Goal: Check status: Check status

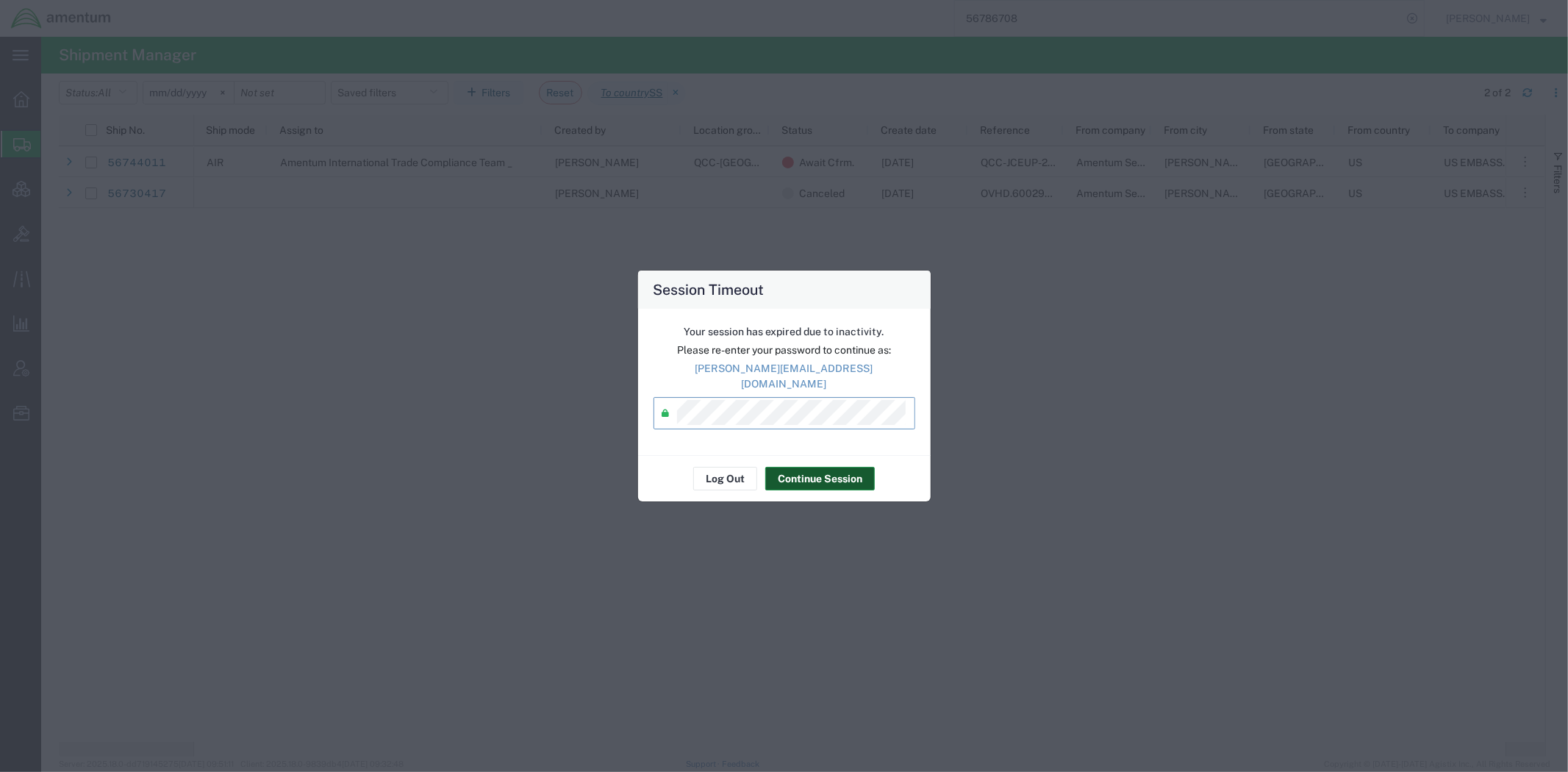
click at [812, 473] on button "Continue Session" at bounding box center [820, 478] width 110 height 23
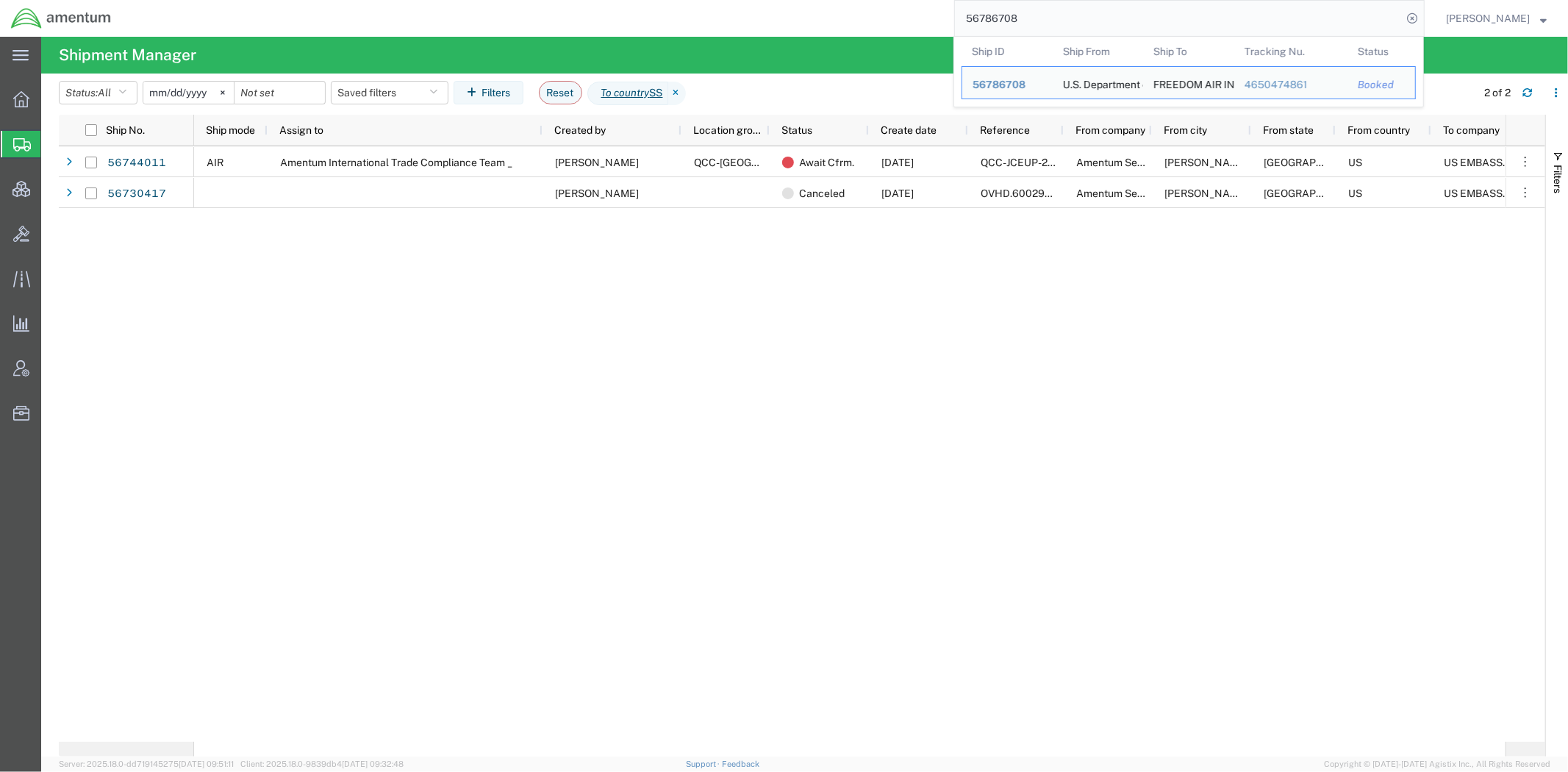
drag, startPoint x: 1018, startPoint y: 11, endPoint x: 755, endPoint y: 24, distance: 263.3
click at [755, 24] on div "56786708 Ship ID Ship From Ship To Tracking Nu. Status Ship ID 56786708 Ship Fr…" at bounding box center [773, 18] width 1302 height 37
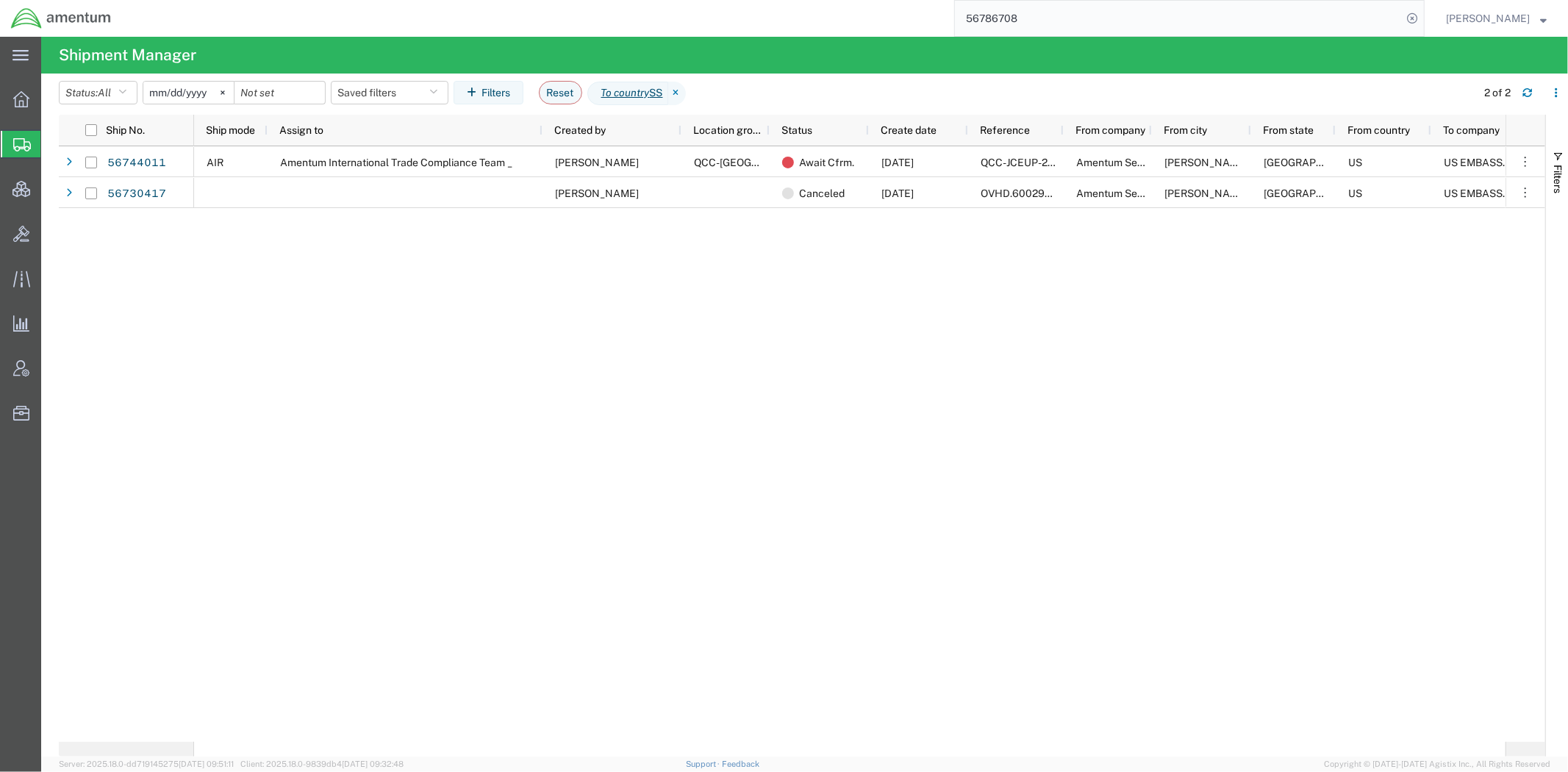
paste input "2825548110"
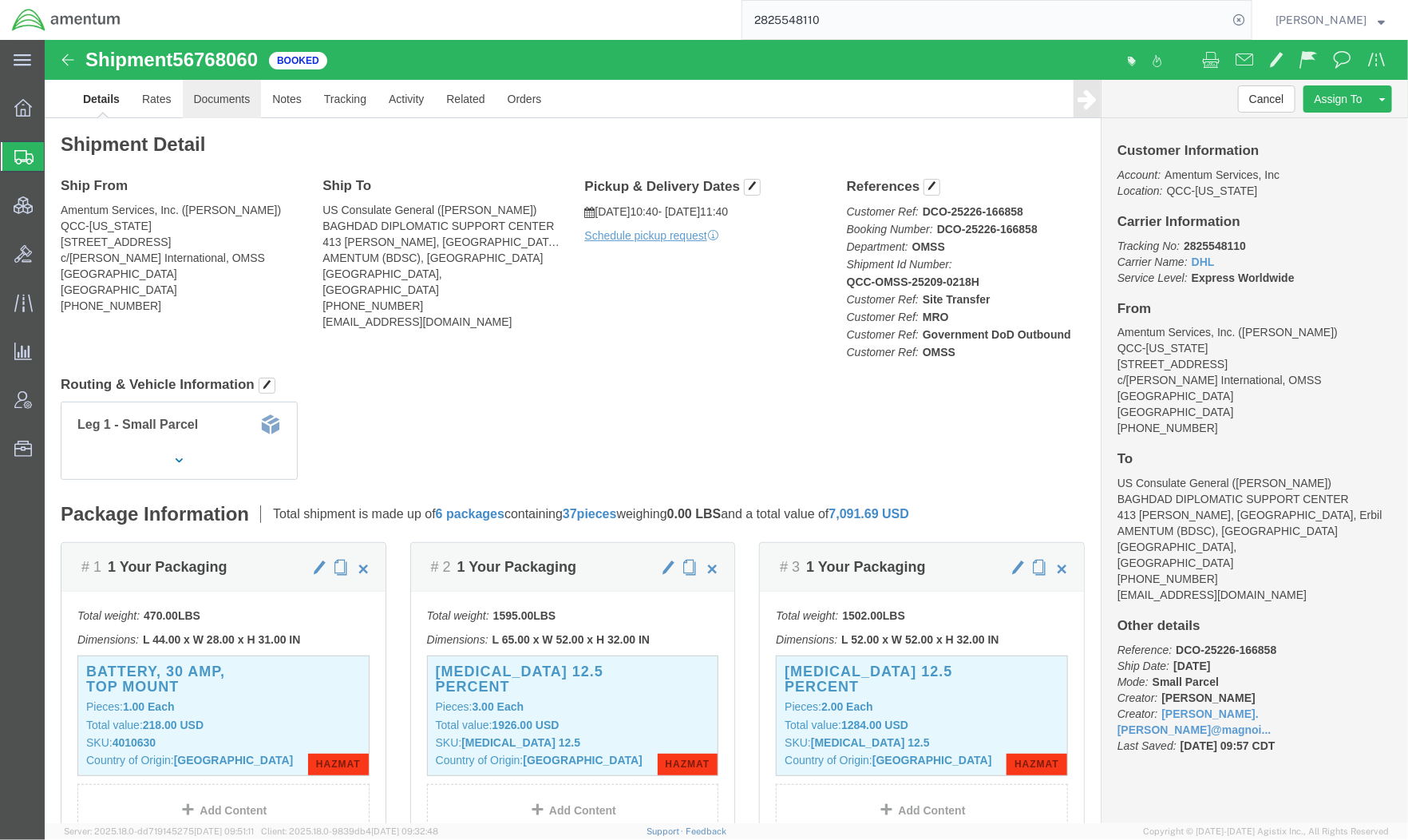
click link "Documents"
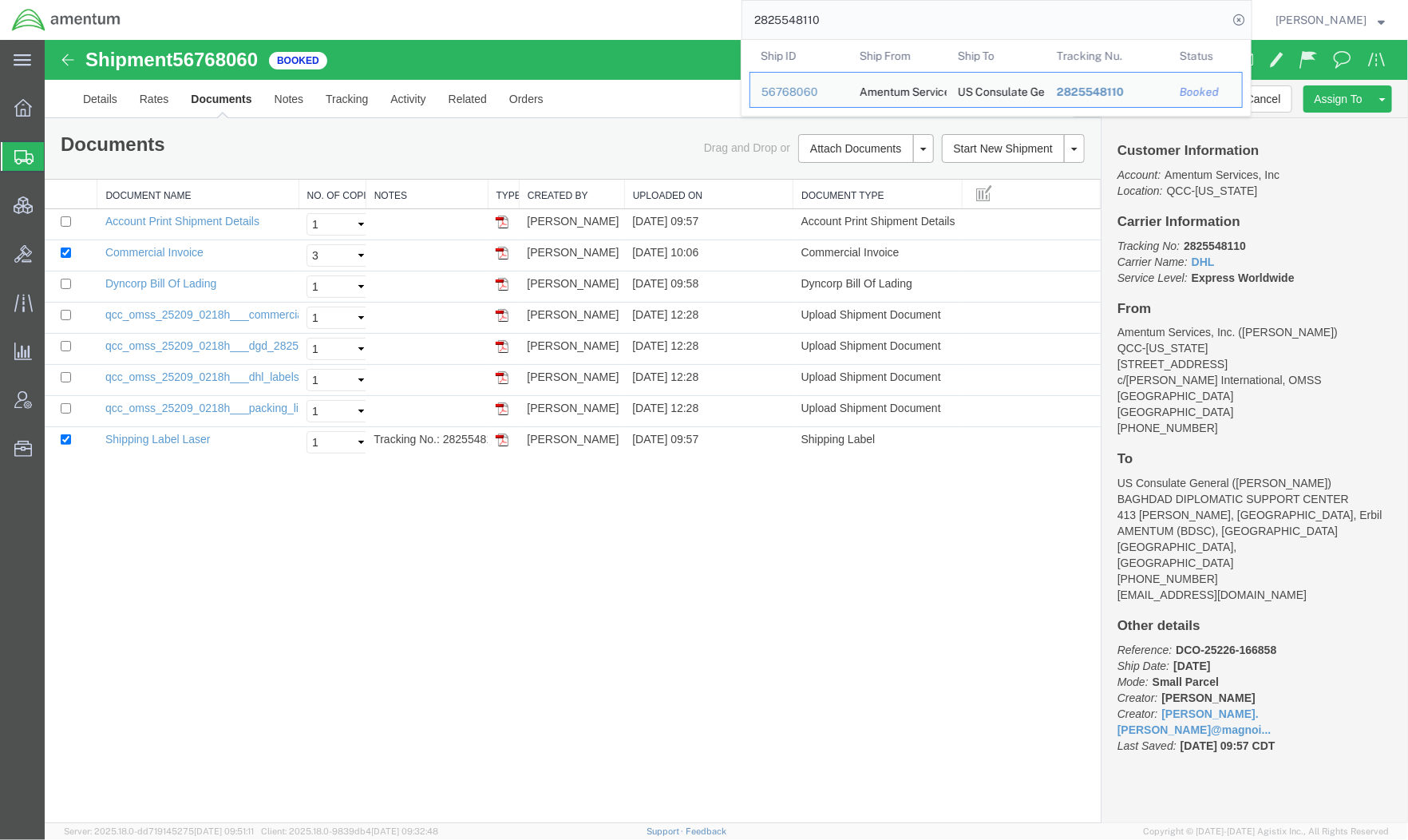
drag, startPoint x: 904, startPoint y: 15, endPoint x: 706, endPoint y: 2, distance: 198.4
click at [706, 2] on div "2825548110 Ship ID Ship From Ship To Tracking Nu. Status Ship ID 56768060 Ship …" at bounding box center [692, 20] width 1120 height 40
drag, startPoint x: 864, startPoint y: 20, endPoint x: 561, endPoint y: -11, distance: 304.6
click at [561, 0] on html "main_menu Created with Sketch. Collapse Menu Overview Shipments Shipment Manage…" at bounding box center [704, 420] width 1408 height 840
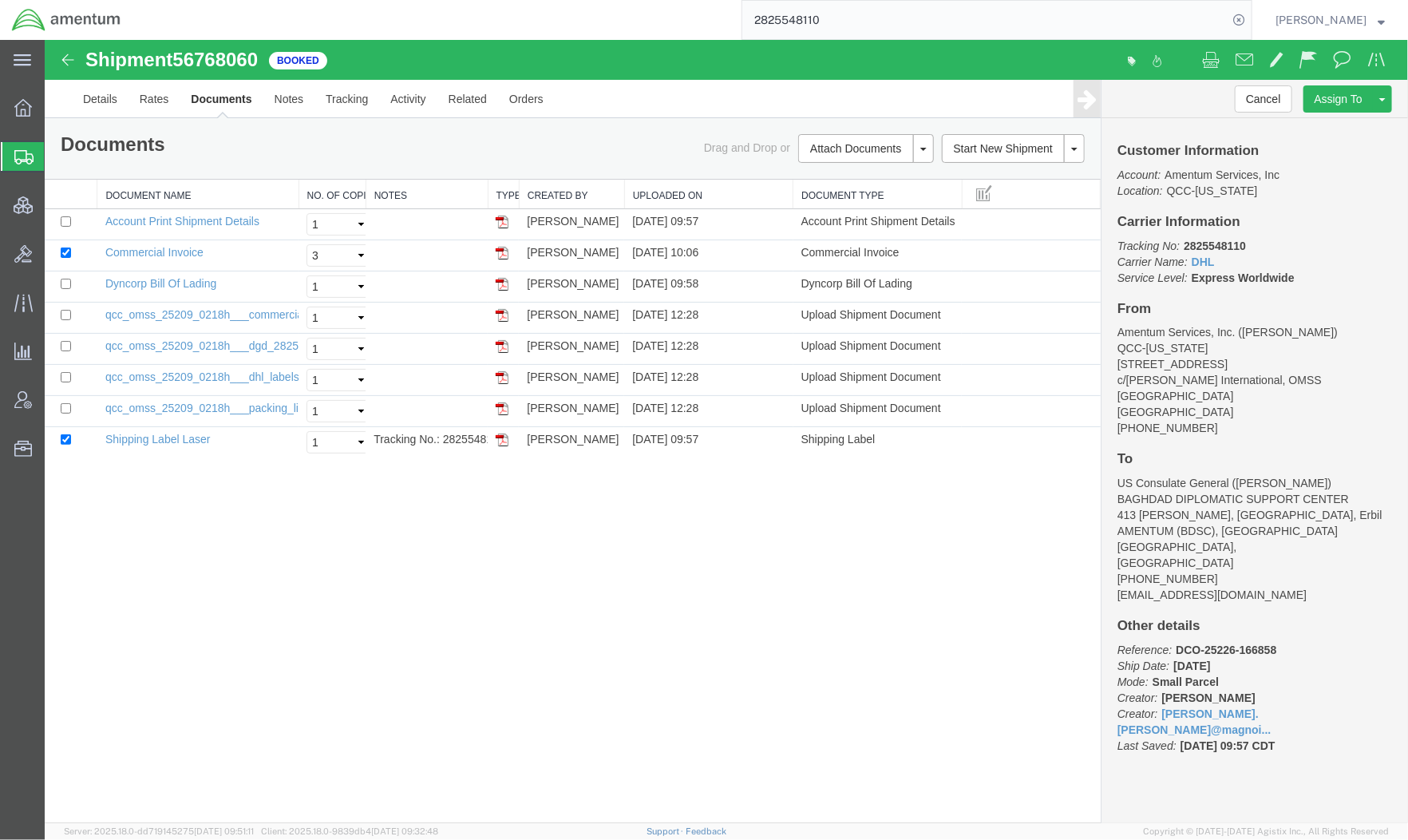
paste input "405 Valley View Lane"
type input "405 Valley View Lane"
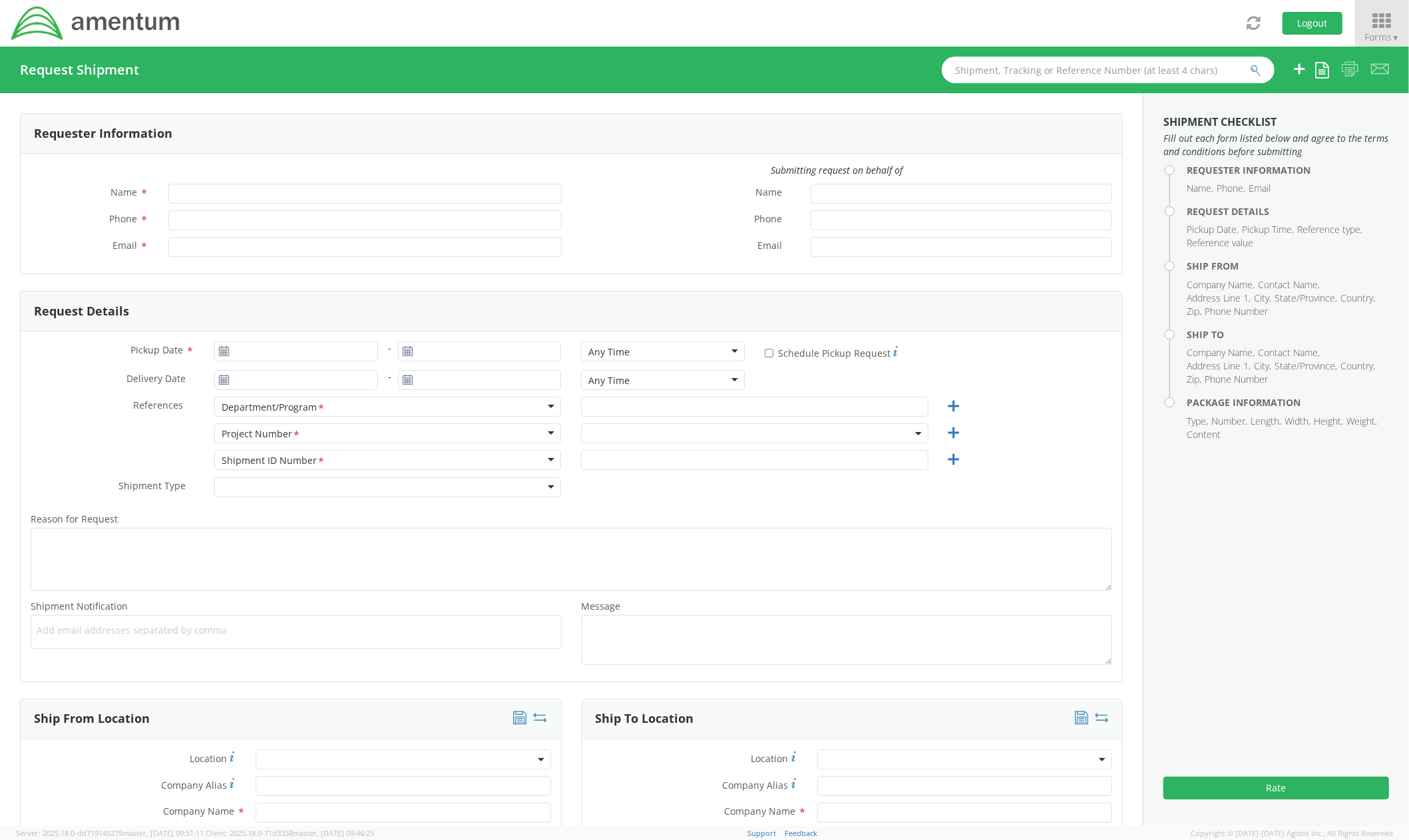
type input "[PERSON_NAME]"
type input "[PERSON_NAME][EMAIL_ADDRESS][DOMAIN_NAME]"
click at [1391, 30] on icon at bounding box center [1382, 21] width 62 height 18
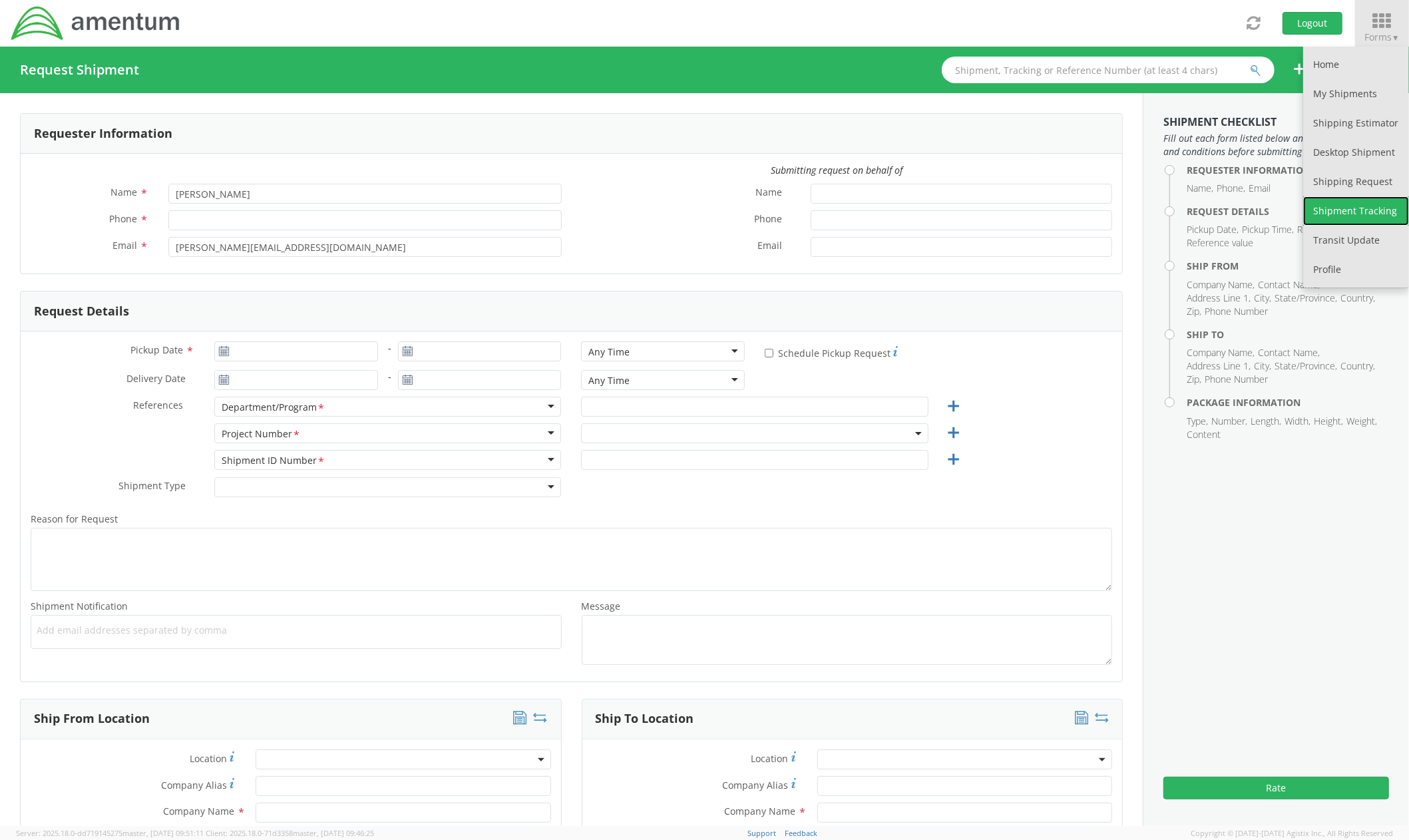
click at [1353, 208] on link "Shipment Tracking" at bounding box center [1356, 211] width 106 height 29
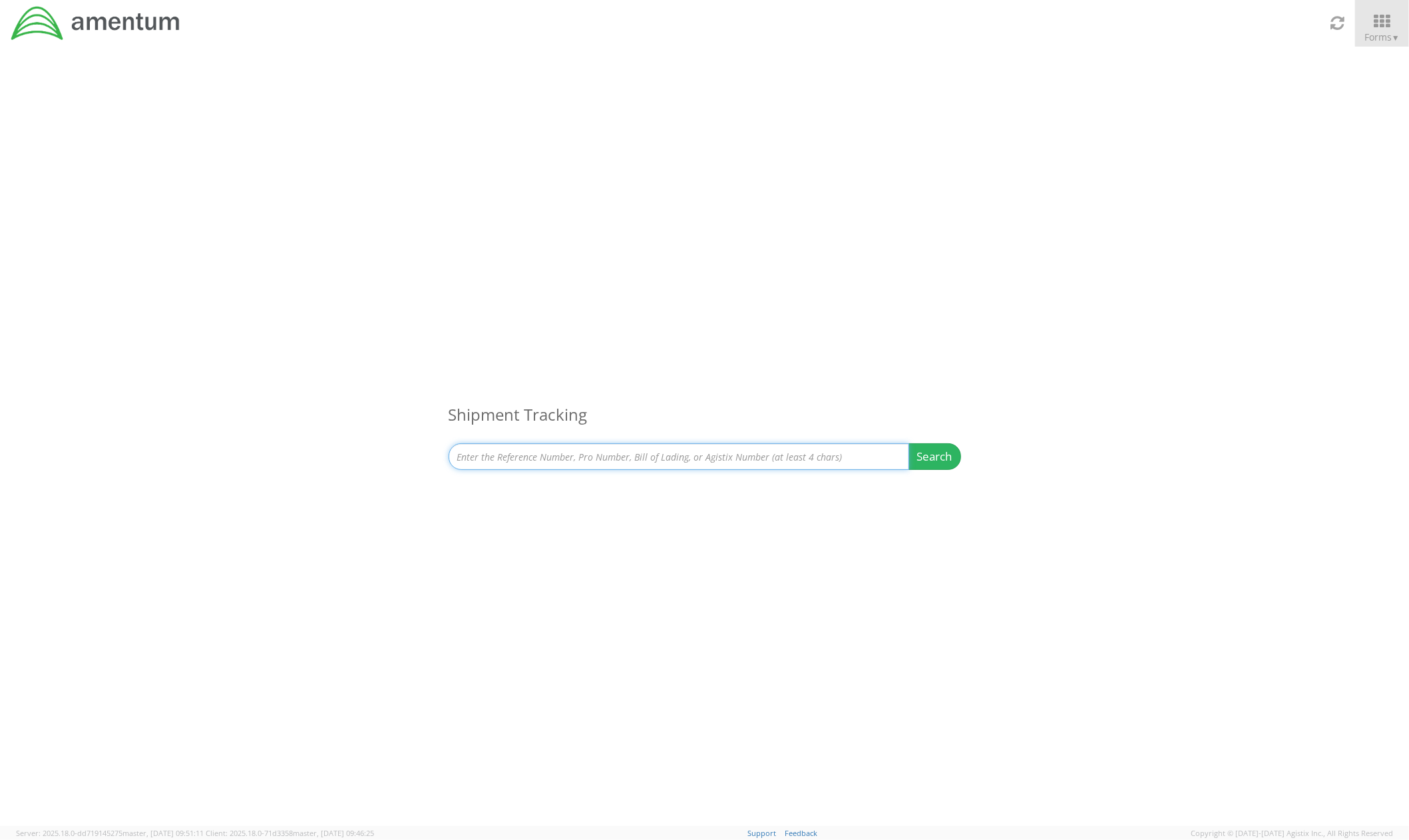
click at [504, 456] on input at bounding box center [679, 456] width 461 height 27
paste input "392677567581"
type input "392677567581"
click at [927, 462] on button "Search" at bounding box center [934, 456] width 52 height 27
